Goal: Information Seeking & Learning: Learn about a topic

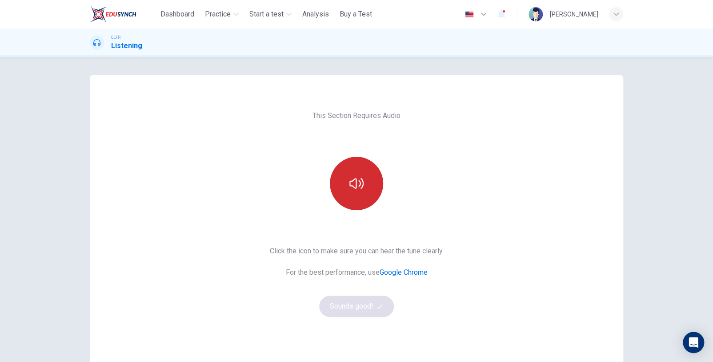
click at [361, 186] on icon "button" at bounding box center [357, 183] width 14 height 14
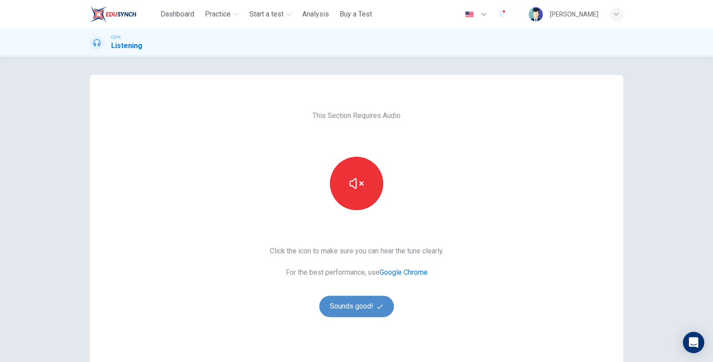
click at [360, 315] on button "Sounds good!" at bounding box center [356, 305] width 75 height 21
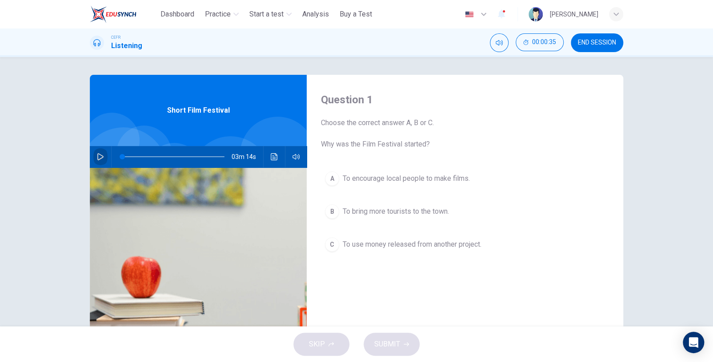
click at [101, 155] on icon "button" at bounding box center [100, 156] width 7 height 7
drag, startPoint x: 123, startPoint y: 158, endPoint x: 108, endPoint y: 153, distance: 16.0
click at [108, 153] on div "03m 14s" at bounding box center [198, 156] width 217 height 21
click at [99, 156] on icon "button" at bounding box center [100, 156] width 7 height 7
drag, startPoint x: 121, startPoint y: 159, endPoint x: 112, endPoint y: 157, distance: 9.6
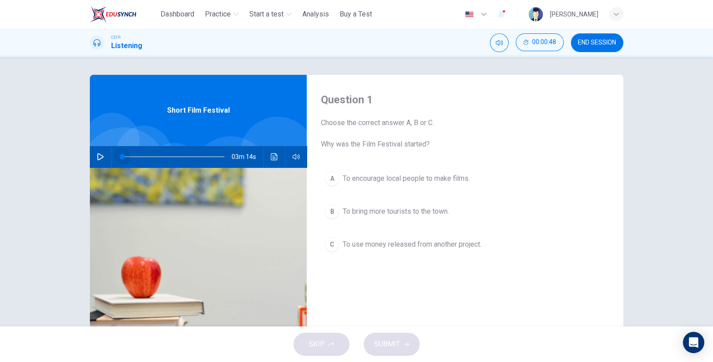
click at [120, 157] on span at bounding box center [122, 156] width 5 height 5
click at [102, 155] on button "button" at bounding box center [100, 156] width 14 height 21
click at [120, 157] on span at bounding box center [122, 156] width 5 height 5
click at [97, 156] on icon "button" at bounding box center [100, 156] width 7 height 7
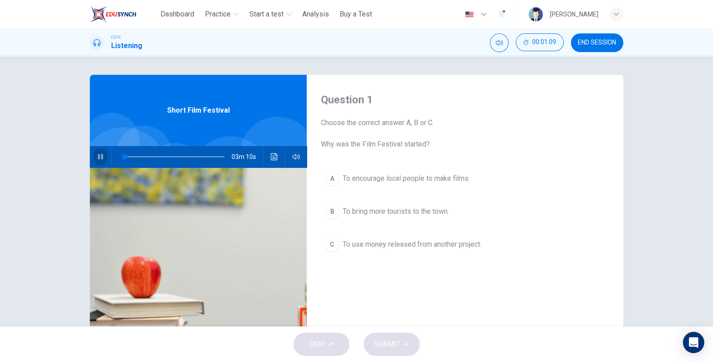
click at [101, 155] on icon "button" at bounding box center [100, 156] width 5 height 5
drag, startPoint x: 122, startPoint y: 157, endPoint x: 105, endPoint y: 157, distance: 16.5
click at [105, 157] on div "03m 14s" at bounding box center [198, 156] width 217 height 21
click at [100, 157] on icon "button" at bounding box center [100, 156] width 7 height 7
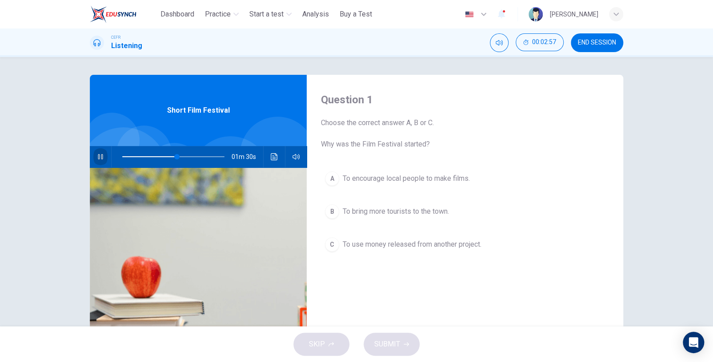
type input "**"
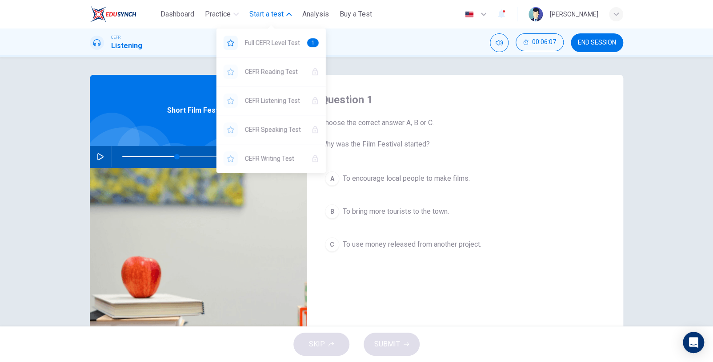
click at [266, 16] on span "Start a test" at bounding box center [267, 14] width 34 height 11
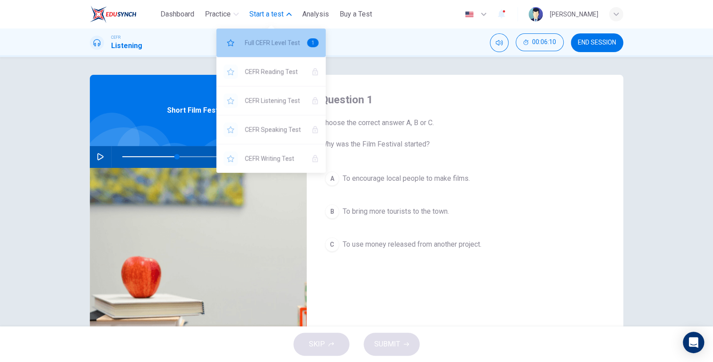
click at [283, 46] on span "Full CEFR Level Test" at bounding box center [272, 42] width 55 height 11
click at [287, 49] on div "Full CEFR Level Test 1" at bounding box center [271, 42] width 109 height 28
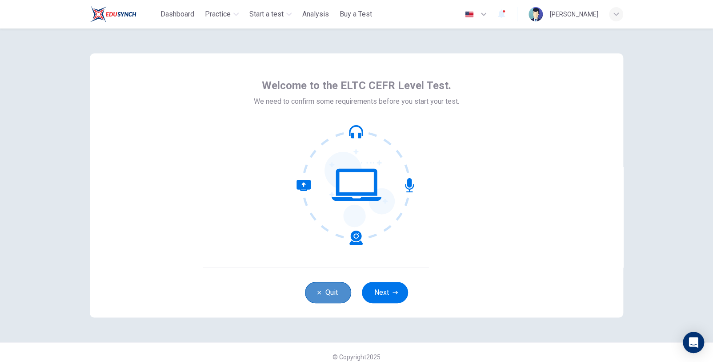
click at [315, 288] on button "Quit" at bounding box center [328, 292] width 46 height 21
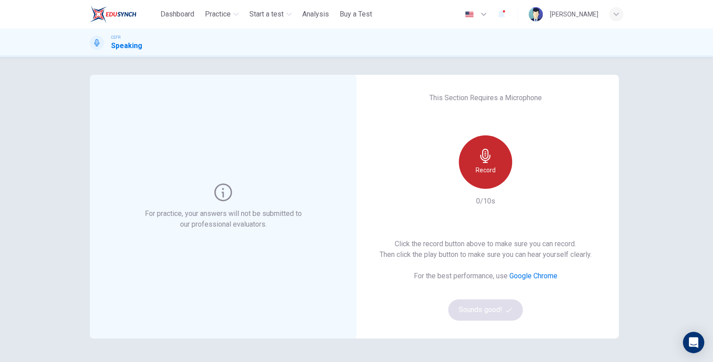
click at [467, 175] on div "Record" at bounding box center [485, 161] width 53 height 53
click at [493, 314] on div "Click the record button above to make sure you can record. Then click the play …" at bounding box center [486, 279] width 212 height 82
click at [487, 152] on icon "button" at bounding box center [486, 156] width 14 height 14
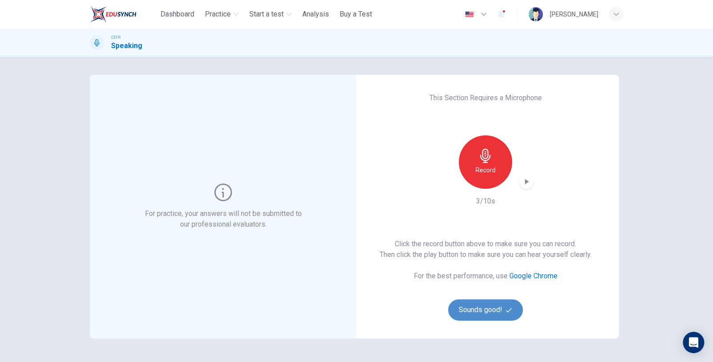
click at [495, 313] on button "Sounds good!" at bounding box center [485, 309] width 75 height 21
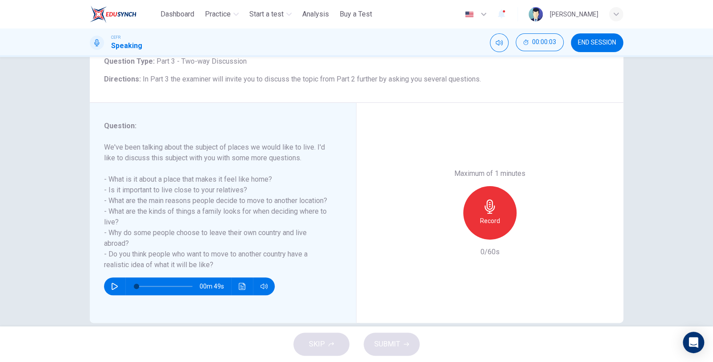
scroll to position [63, 0]
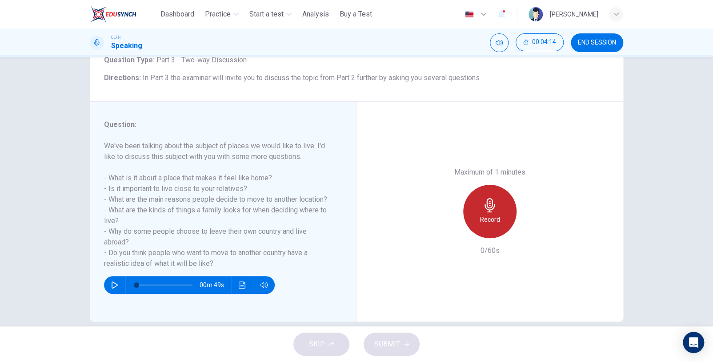
click at [499, 207] on div "Record" at bounding box center [489, 211] width 53 height 53
click at [499, 207] on div "Stop" at bounding box center [489, 211] width 53 height 53
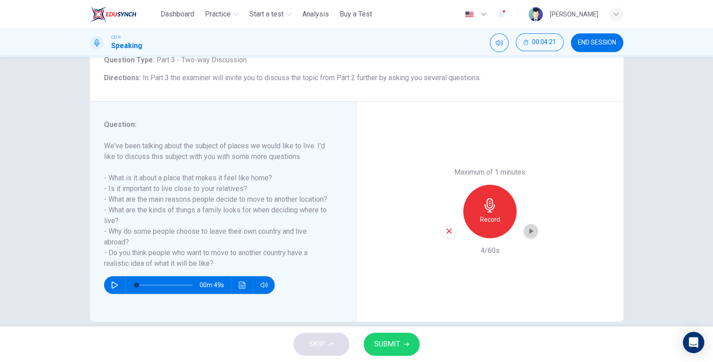
click at [530, 233] on icon "button" at bounding box center [532, 230] width 4 height 5
click at [442, 228] on div "button" at bounding box center [449, 231] width 14 height 14
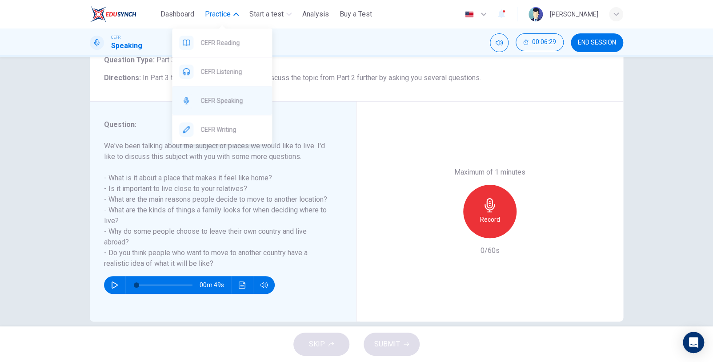
click at [238, 100] on span "CEFR Speaking" at bounding box center [233, 100] width 64 height 11
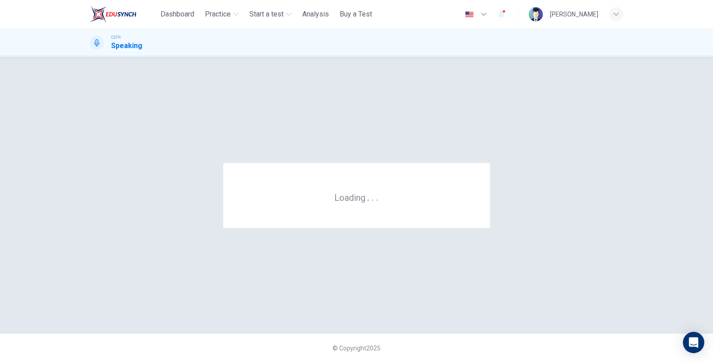
scroll to position [0, 0]
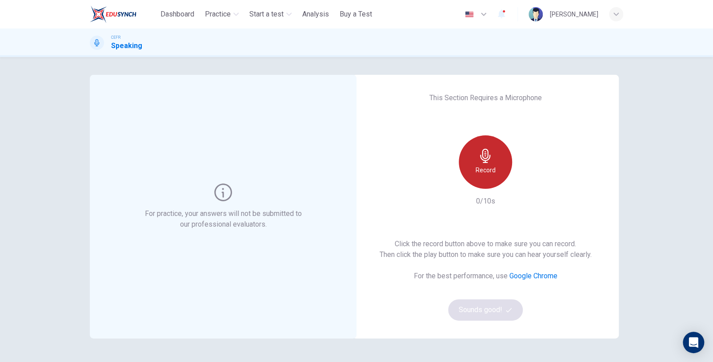
click at [487, 170] on h6 "Record" at bounding box center [486, 170] width 20 height 11
click at [480, 165] on h6 "Stop" at bounding box center [485, 170] width 13 height 11
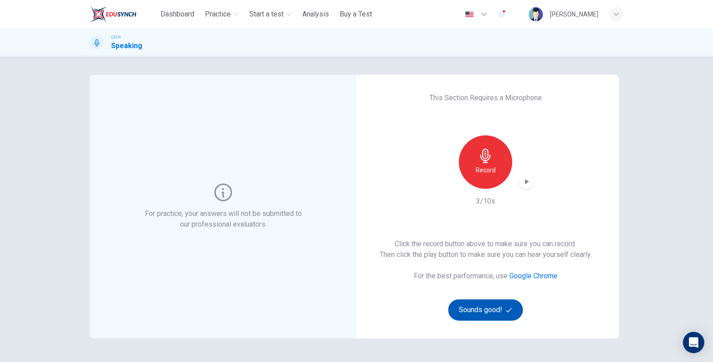
click at [499, 312] on button "Sounds good!" at bounding box center [485, 309] width 75 height 21
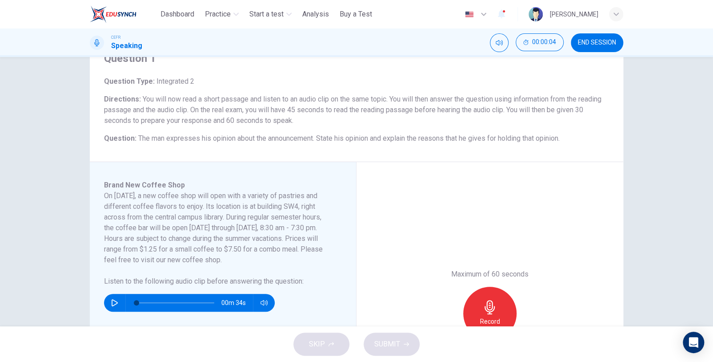
scroll to position [42, 0]
click at [112, 301] on icon "button" at bounding box center [114, 301] width 7 height 7
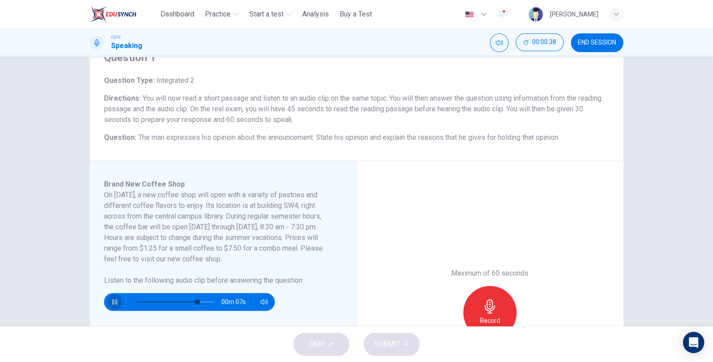
click at [112, 298] on icon "button" at bounding box center [114, 301] width 7 height 7
type input "**"
click at [190, 326] on div "SKIP SUBMIT" at bounding box center [356, 344] width 713 height 36
drag, startPoint x: 190, startPoint y: 326, endPoint x: 173, endPoint y: 325, distance: 17.8
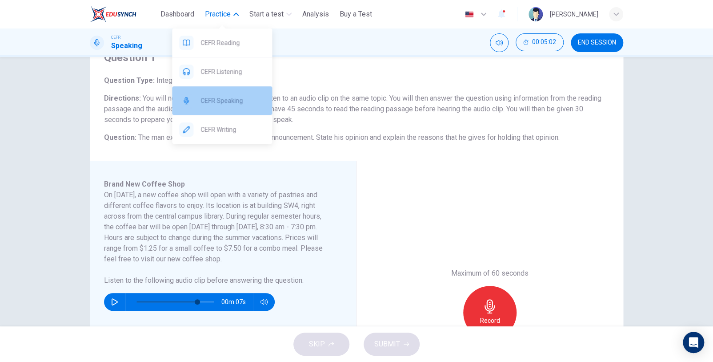
click at [240, 105] on span "CEFR Speaking" at bounding box center [233, 100] width 64 height 11
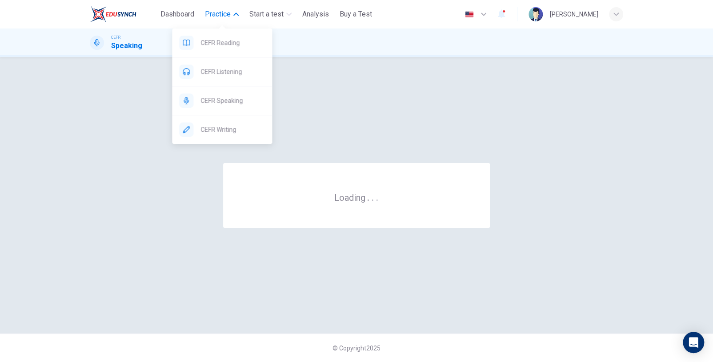
scroll to position [0, 0]
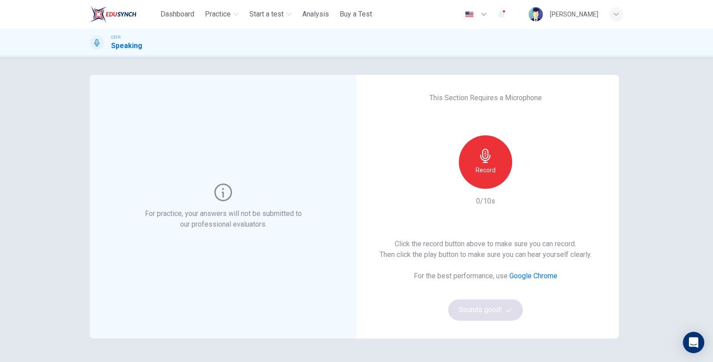
click at [485, 153] on icon "button" at bounding box center [486, 156] width 14 height 14
click at [481, 154] on icon "button" at bounding box center [486, 156] width 14 height 14
click at [480, 305] on button "Sounds good!" at bounding box center [485, 309] width 75 height 21
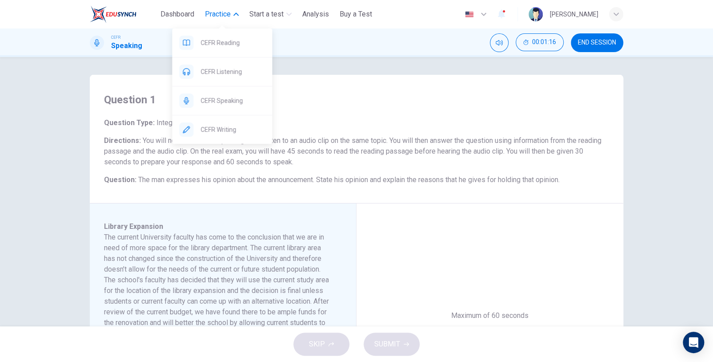
click at [228, 17] on span "Practice" at bounding box center [218, 14] width 26 height 11
click at [239, 98] on span "CEFR Speaking" at bounding box center [233, 100] width 64 height 11
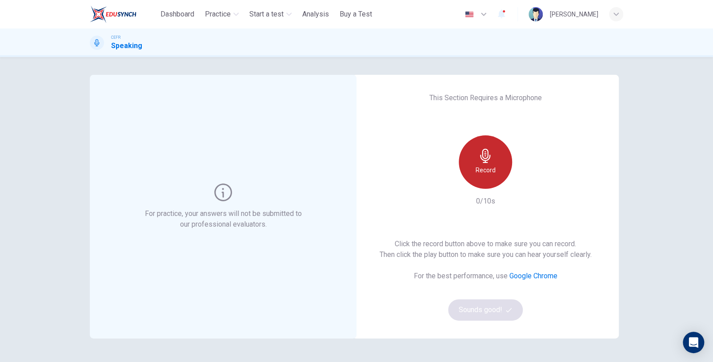
click at [496, 160] on div "Record" at bounding box center [485, 161] width 53 height 53
click at [496, 160] on div "Stop" at bounding box center [485, 161] width 53 height 53
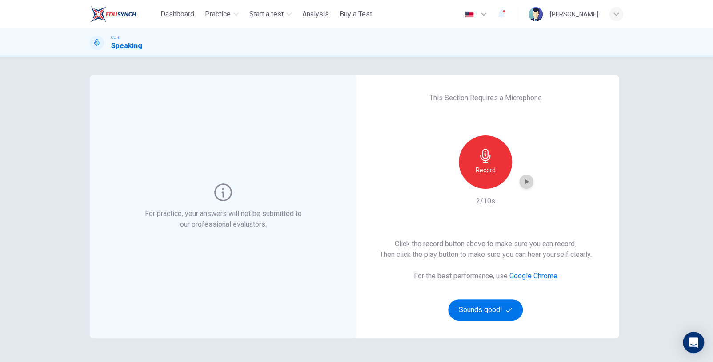
click at [522, 183] on icon "button" at bounding box center [526, 181] width 9 height 9
click at [483, 163] on div "Record" at bounding box center [485, 161] width 53 height 53
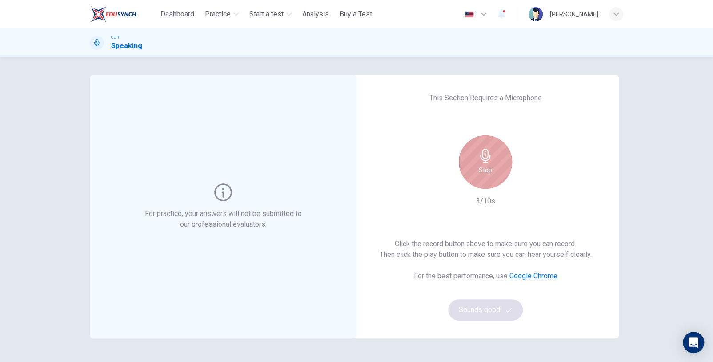
click at [479, 154] on icon "button" at bounding box center [486, 156] width 14 height 14
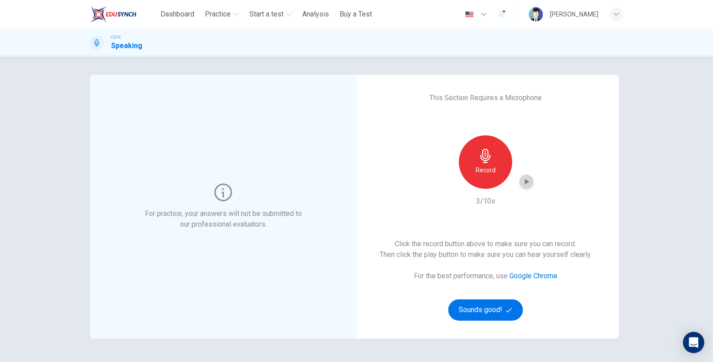
click at [525, 177] on icon "button" at bounding box center [526, 181] width 9 height 9
click at [483, 173] on h6 "Record" at bounding box center [486, 170] width 20 height 11
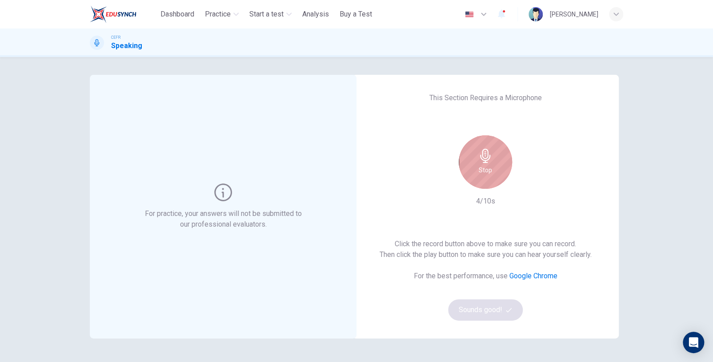
click at [494, 184] on div "Stop" at bounding box center [485, 161] width 53 height 53
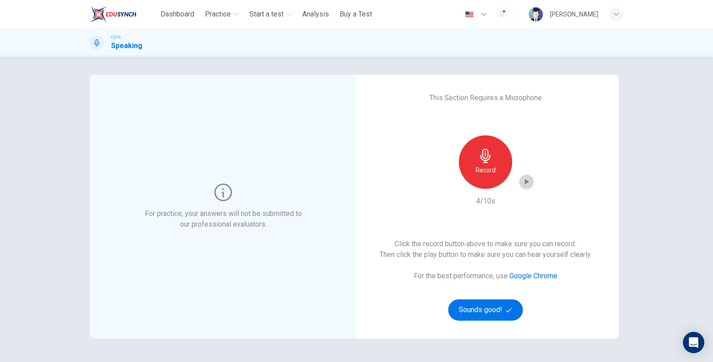
click at [528, 182] on icon "button" at bounding box center [526, 181] width 9 height 9
click at [489, 170] on h6 "Record" at bounding box center [486, 170] width 20 height 11
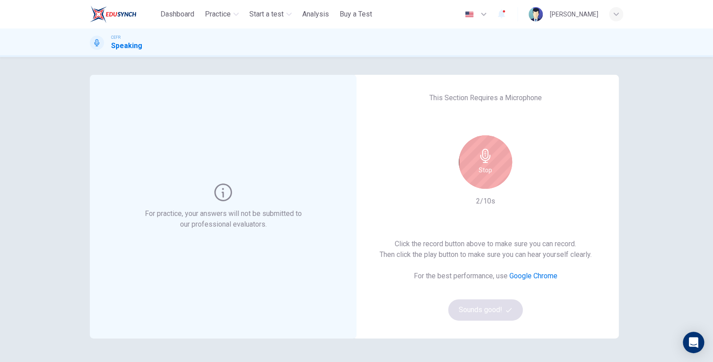
click at [494, 176] on div "Stop" at bounding box center [485, 161] width 53 height 53
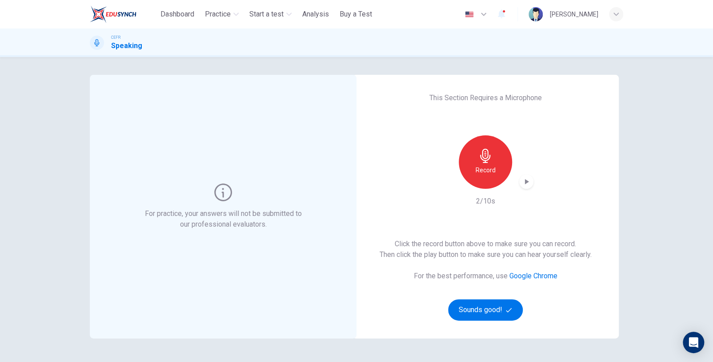
click at [526, 184] on icon "button" at bounding box center [526, 181] width 9 height 9
click at [491, 171] on h6 "Record" at bounding box center [486, 170] width 20 height 11
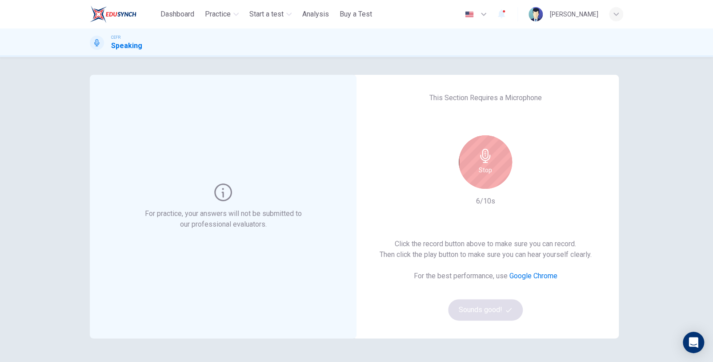
click at [493, 173] on div "Stop" at bounding box center [485, 161] width 53 height 53
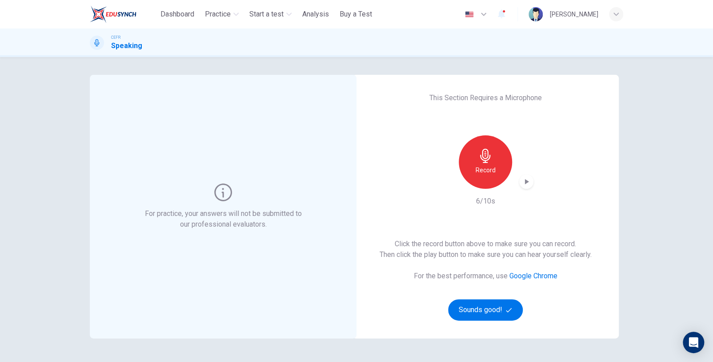
click at [523, 182] on icon "button" at bounding box center [526, 181] width 9 height 9
click at [502, 305] on button "Sounds good!" at bounding box center [485, 309] width 75 height 21
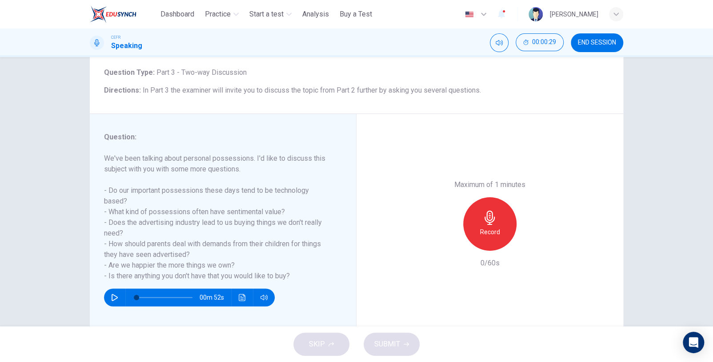
scroll to position [61, 0]
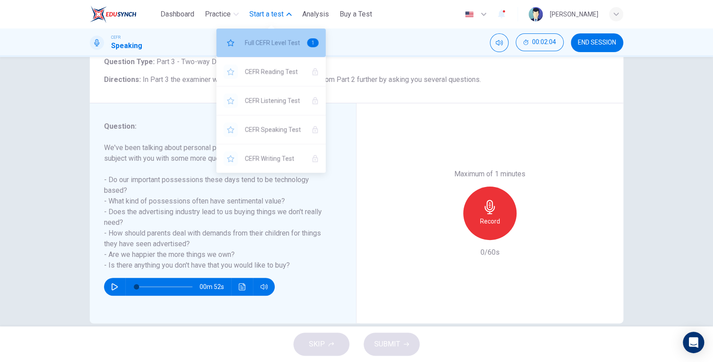
click at [290, 36] on div "Full CEFR Level Test 1" at bounding box center [271, 42] width 109 height 28
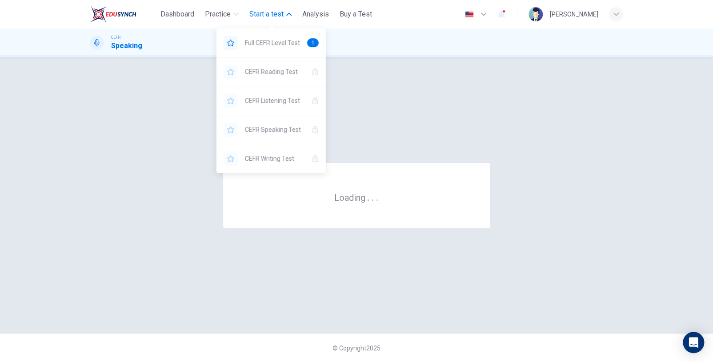
scroll to position [0, 0]
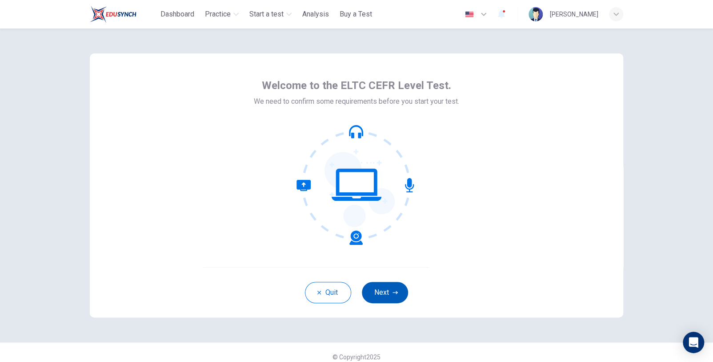
click at [378, 294] on button "Next" at bounding box center [385, 292] width 46 height 21
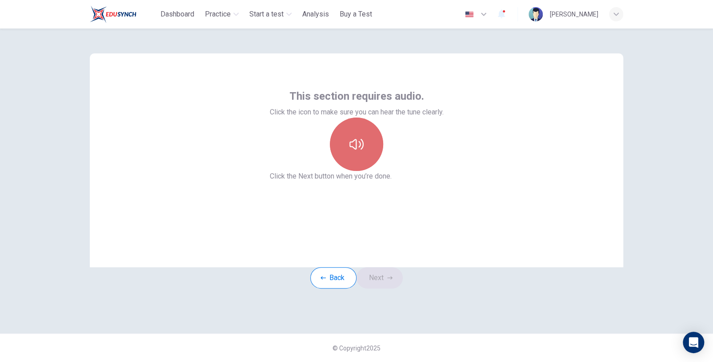
click at [368, 165] on button "button" at bounding box center [356, 143] width 53 height 53
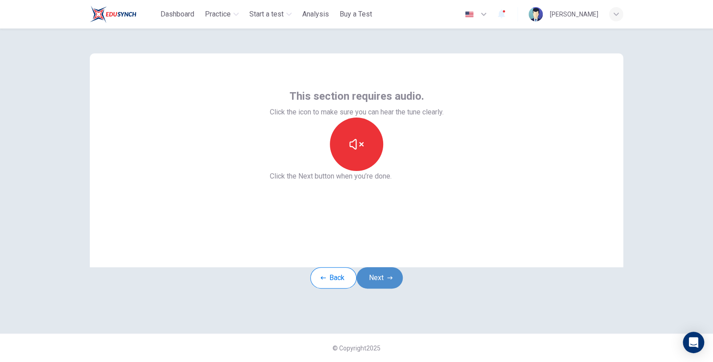
click at [380, 288] on button "Next" at bounding box center [380, 277] width 46 height 21
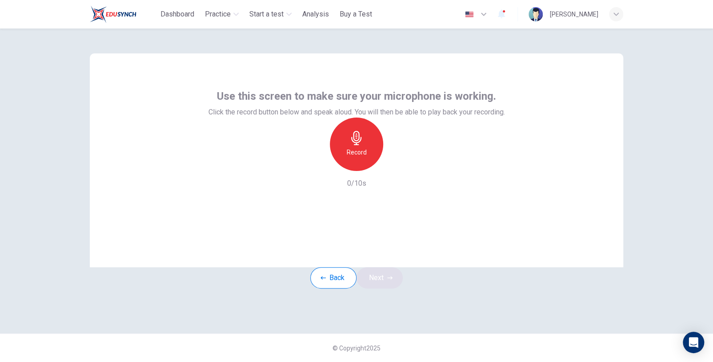
click at [380, 288] on div "Back Next" at bounding box center [356, 277] width 93 height 21
click at [367, 162] on div "Record" at bounding box center [356, 143] width 53 height 53
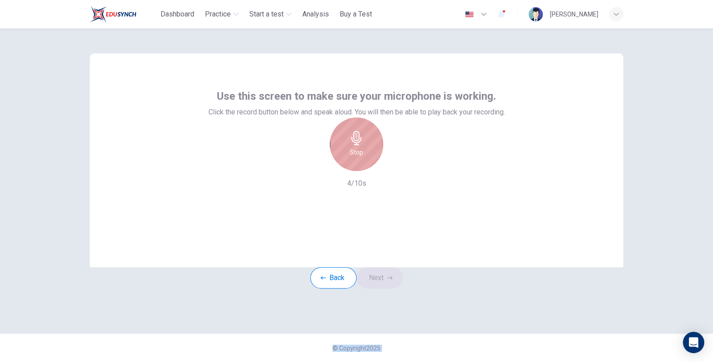
click at [367, 162] on div "Stop" at bounding box center [356, 143] width 53 height 53
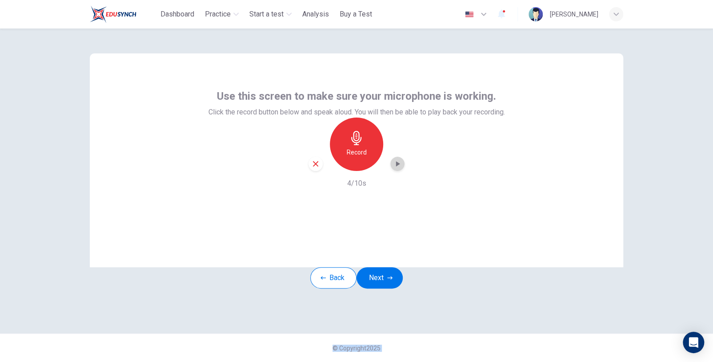
click at [396, 166] on icon "button" at bounding box center [398, 163] width 4 height 5
click at [317, 168] on icon "button" at bounding box center [316, 164] width 8 height 8
click at [359, 157] on h6 "Record" at bounding box center [357, 152] width 20 height 11
click at [385, 288] on button "Next" at bounding box center [380, 277] width 46 height 21
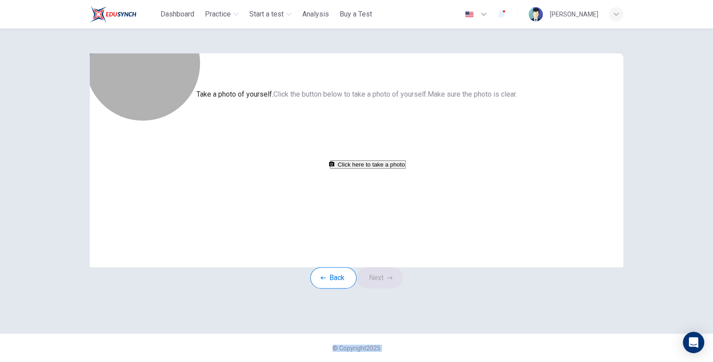
click at [353, 169] on button "Click here to take a photo" at bounding box center [368, 164] width 76 height 8
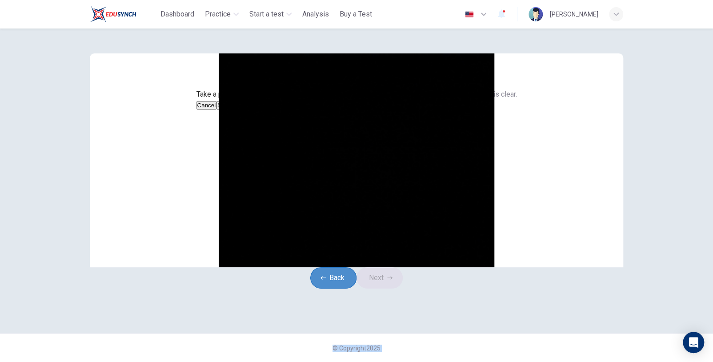
click at [316, 288] on button "Back" at bounding box center [333, 277] width 46 height 21
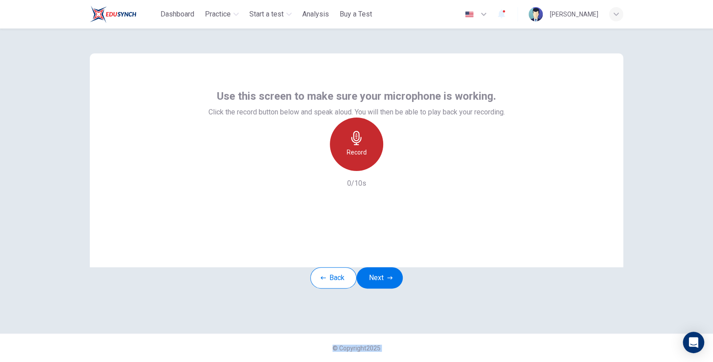
click at [356, 171] on div "Record" at bounding box center [356, 143] width 53 height 53
click at [356, 171] on div "Stop" at bounding box center [356, 143] width 53 height 53
click at [395, 168] on icon "button" at bounding box center [397, 163] width 9 height 9
click at [314, 171] on div "button" at bounding box center [316, 164] width 14 height 14
click at [342, 171] on div "Record" at bounding box center [356, 143] width 53 height 53
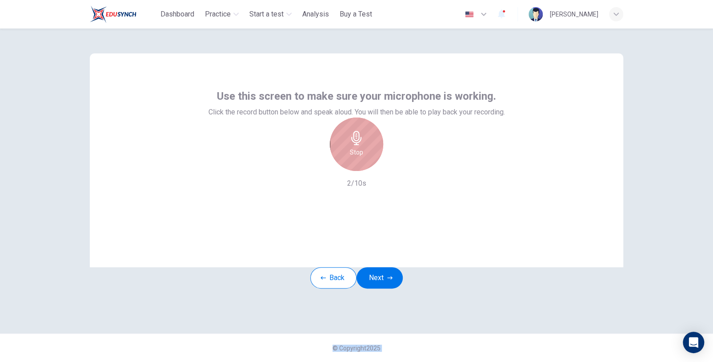
click at [364, 171] on div "Stop" at bounding box center [356, 143] width 53 height 53
click at [396, 166] on icon "button" at bounding box center [398, 163] width 4 height 5
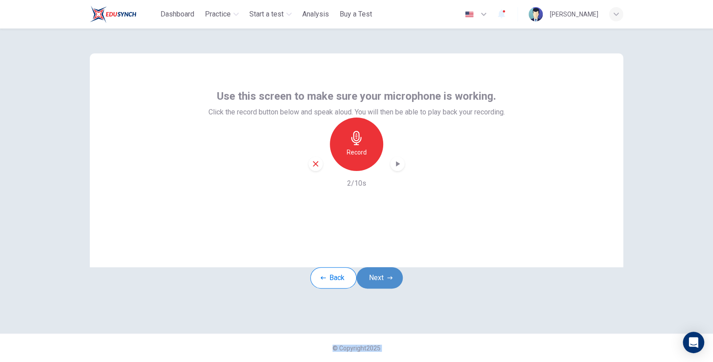
click at [389, 286] on button "Next" at bounding box center [380, 277] width 46 height 21
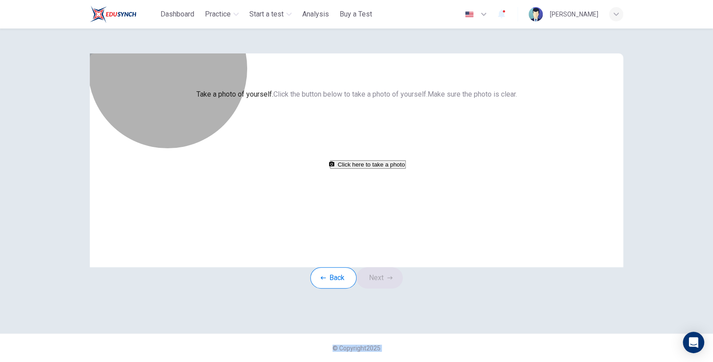
click at [378, 169] on button "Click here to take a photo" at bounding box center [368, 164] width 76 height 8
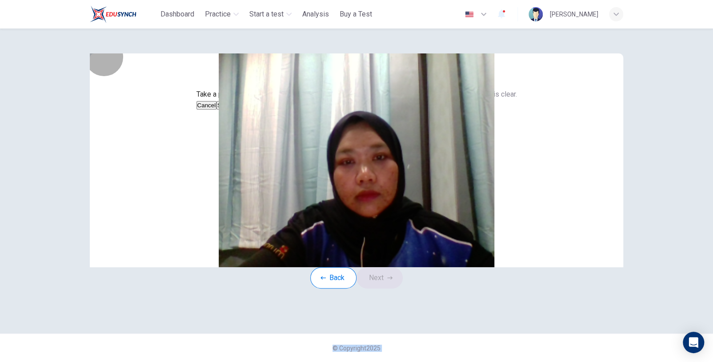
click at [232, 109] on button "Save" at bounding box center [224, 105] width 15 height 8
click at [379, 288] on button "Next" at bounding box center [380, 277] width 46 height 21
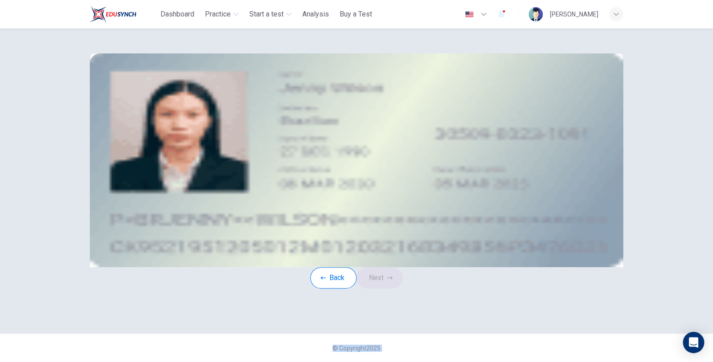
click at [165, 121] on button "upload" at bounding box center [160, 115] width 9 height 10
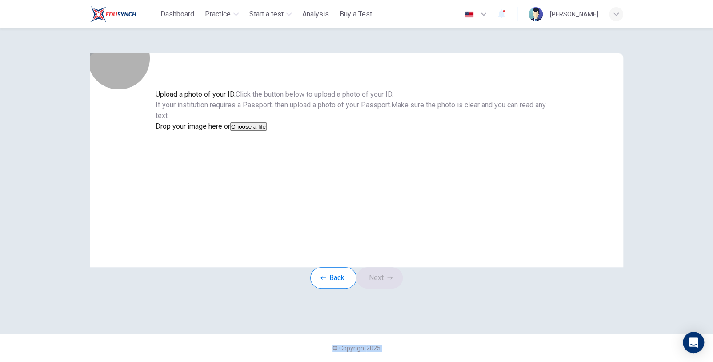
click at [267, 131] on button "Choose a file" at bounding box center [248, 126] width 36 height 8
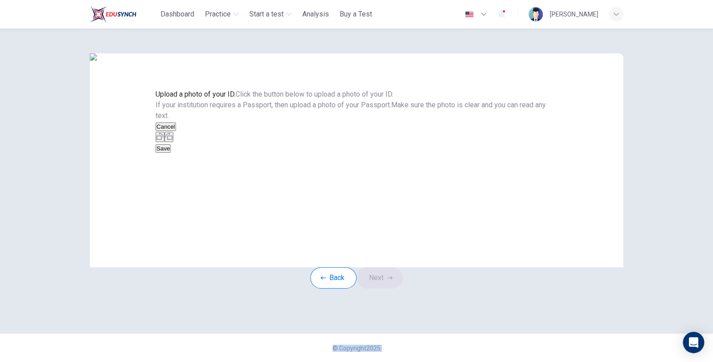
click at [171, 153] on button "Save" at bounding box center [163, 148] width 15 height 8
click at [393, 280] on icon "button" at bounding box center [389, 277] width 5 height 5
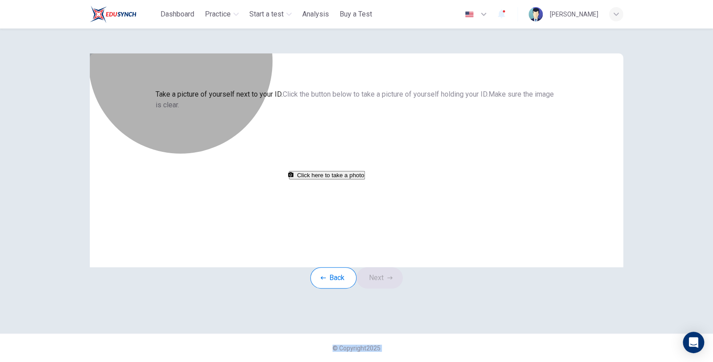
click at [365, 179] on button "Click here to take a photo" at bounding box center [327, 175] width 76 height 8
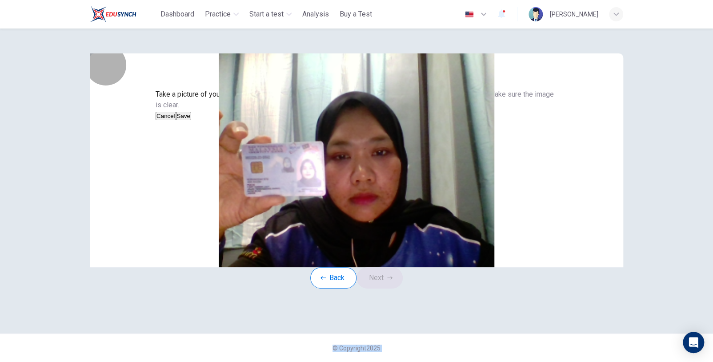
click at [191, 120] on button "Save" at bounding box center [183, 116] width 15 height 8
click at [387, 288] on button "Next" at bounding box center [380, 277] width 46 height 21
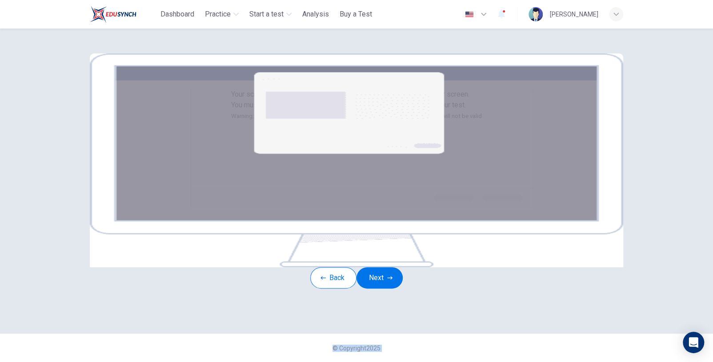
scroll to position [100, 0]
click at [388, 282] on button "Next" at bounding box center [380, 277] width 46 height 21
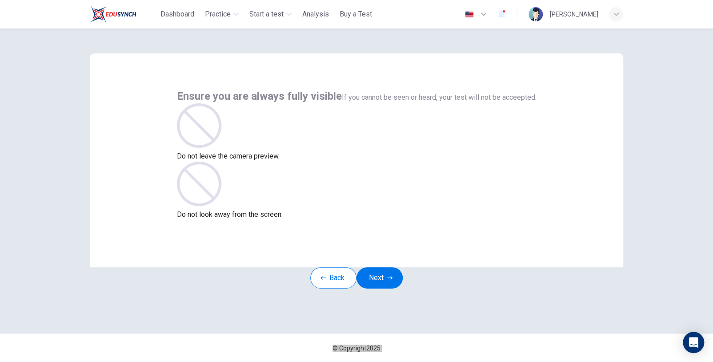
scroll to position [9, 0]
click at [398, 276] on button "Next" at bounding box center [380, 277] width 46 height 21
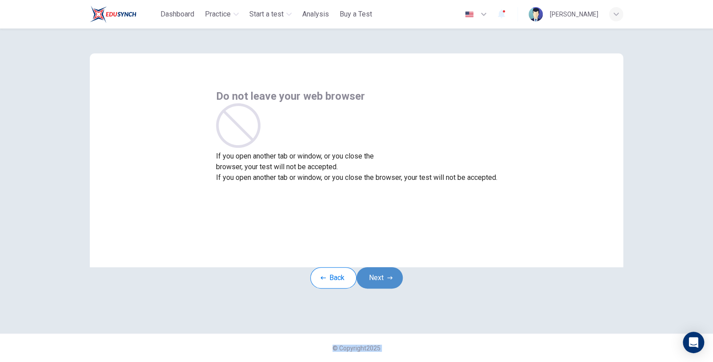
click at [390, 280] on icon "button" at bounding box center [389, 277] width 5 height 5
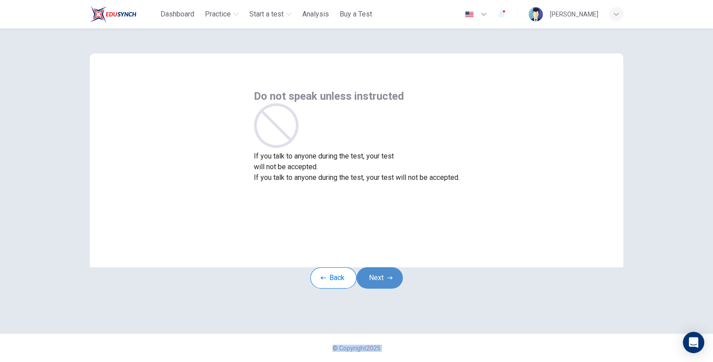
click at [390, 280] on icon "button" at bounding box center [389, 277] width 5 height 5
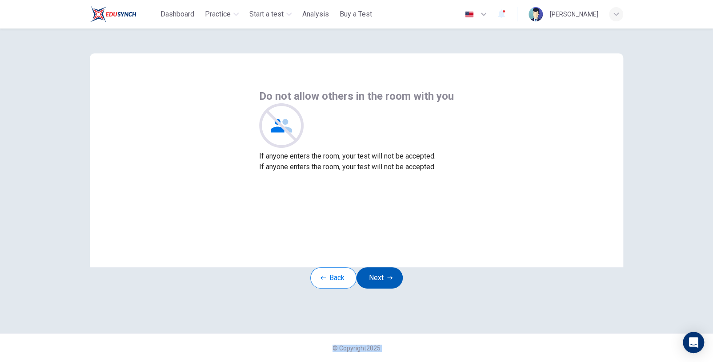
click at [390, 280] on icon "button" at bounding box center [389, 277] width 5 height 5
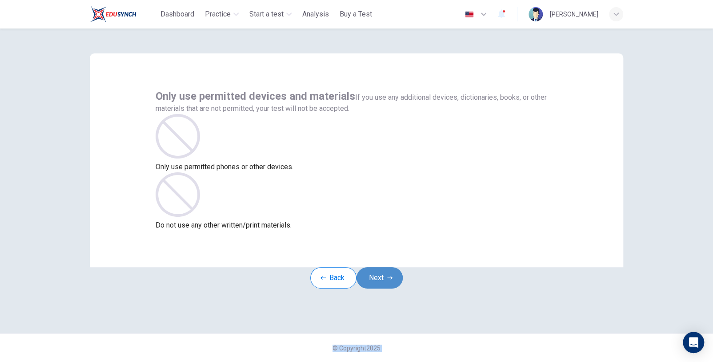
click at [390, 280] on icon "button" at bounding box center [389, 277] width 5 height 5
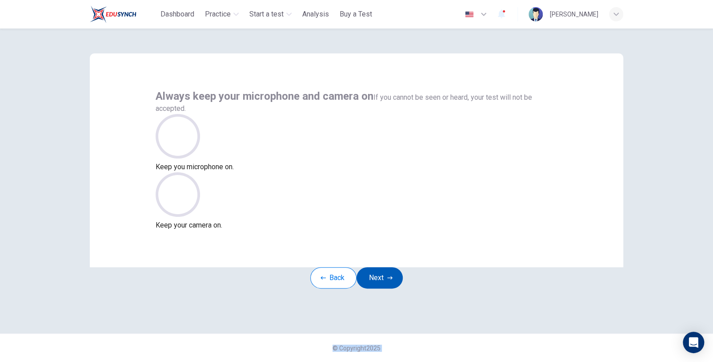
click at [390, 280] on icon "button" at bounding box center [389, 277] width 5 height 5
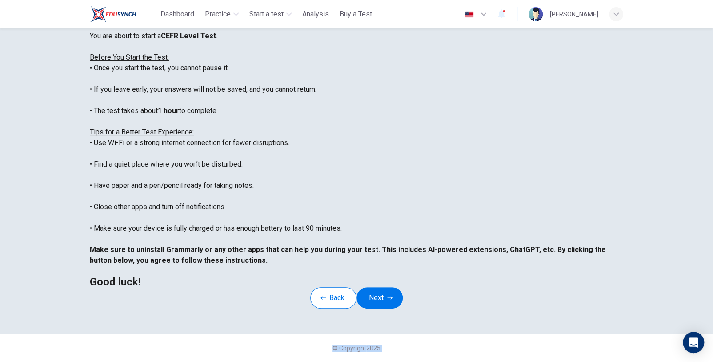
scroll to position [121, 0]
click at [389, 293] on button "Next" at bounding box center [380, 297] width 46 height 21
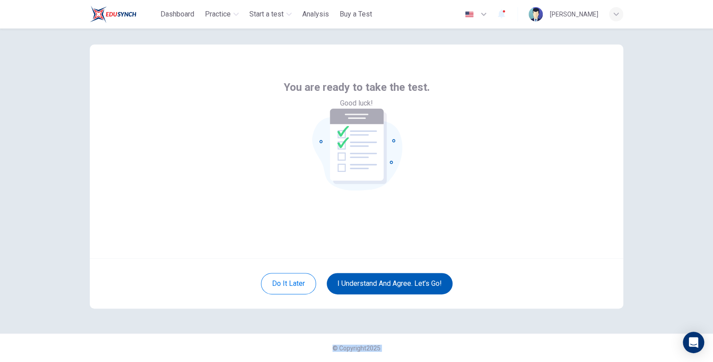
click at [383, 286] on button "I understand and agree. Let’s go!" at bounding box center [390, 283] width 126 height 21
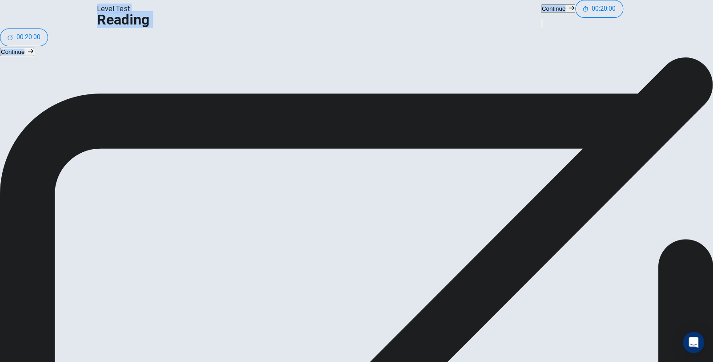
scroll to position [19, 0]
click at [552, 25] on icon "button" at bounding box center [547, 30] width 10 height 11
